Goal: Navigation & Orientation: Find specific page/section

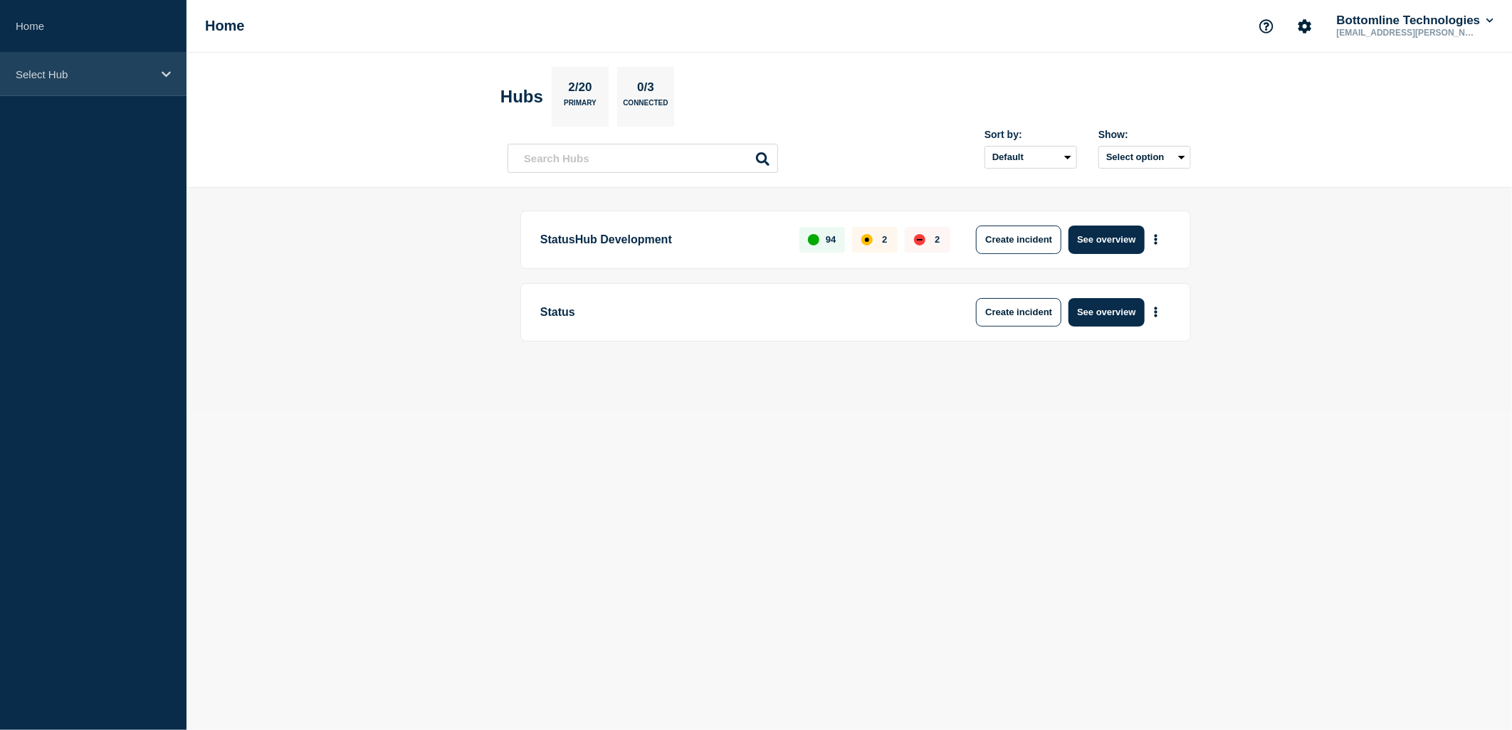
click at [112, 67] on div "Select Hub" at bounding box center [93, 74] width 187 height 43
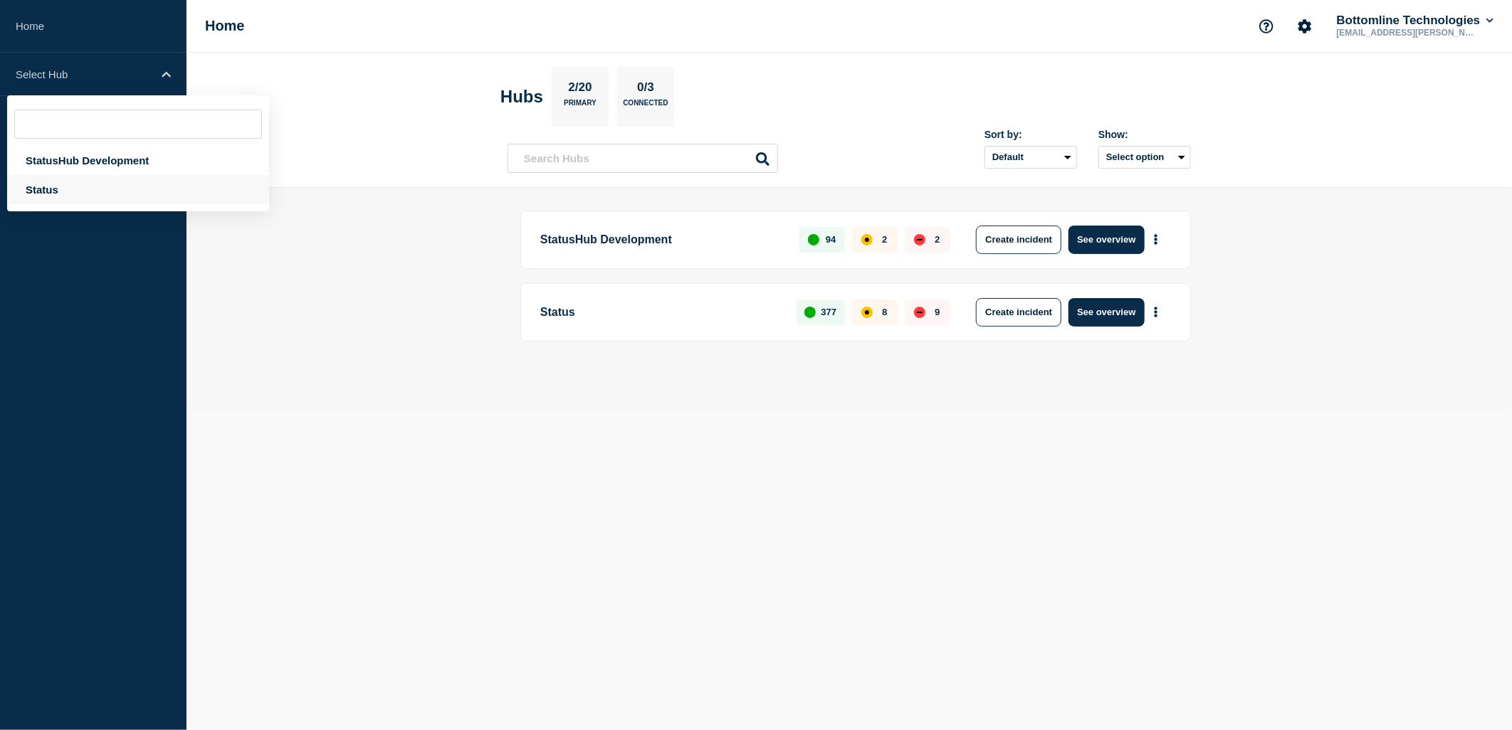
click at [43, 194] on div "Status" at bounding box center [138, 189] width 262 height 29
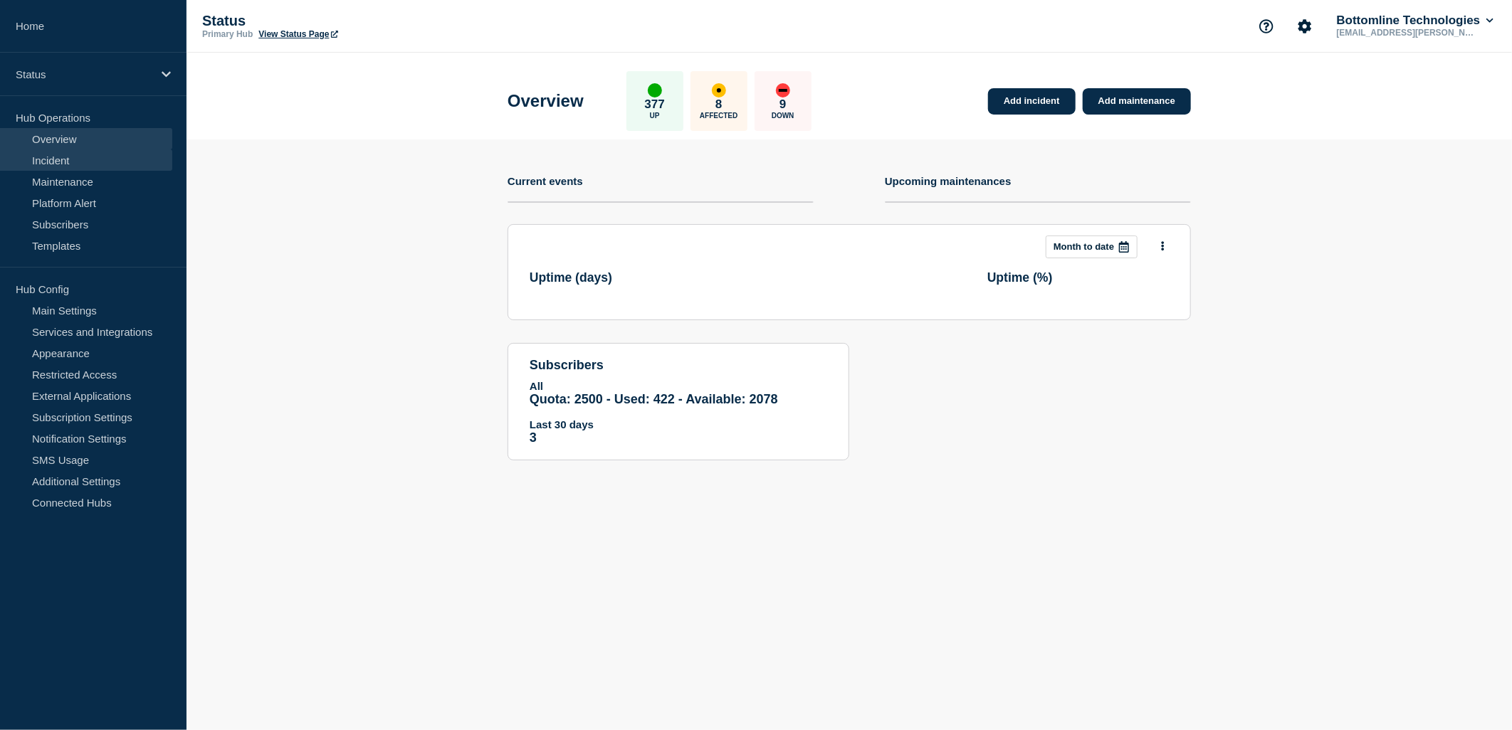
click at [68, 161] on link "Incident" at bounding box center [86, 160] width 172 height 21
